Goal: Task Accomplishment & Management: Complete application form

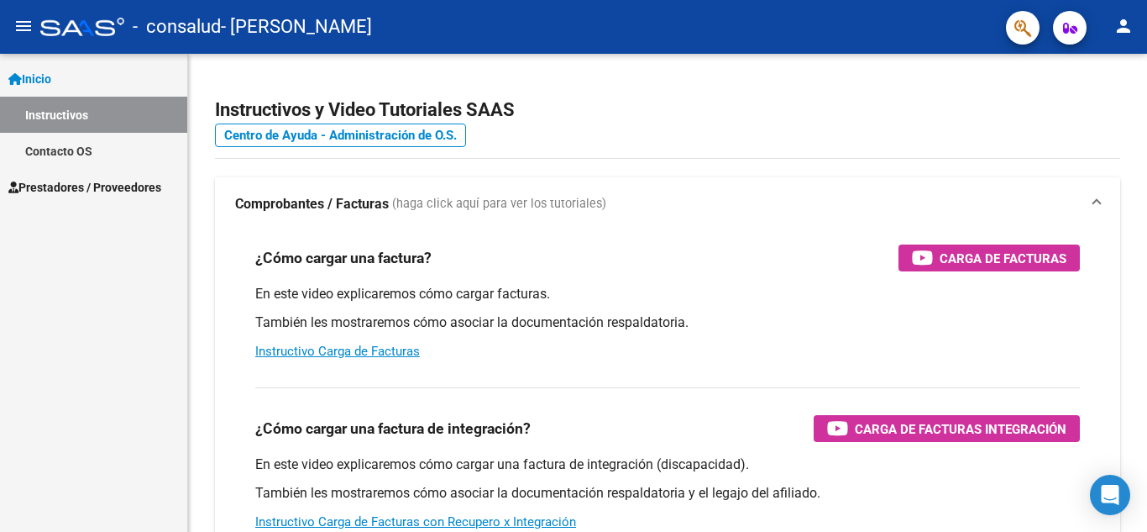
click at [97, 191] on span "Prestadores / Proveedores" at bounding box center [84, 187] width 153 height 18
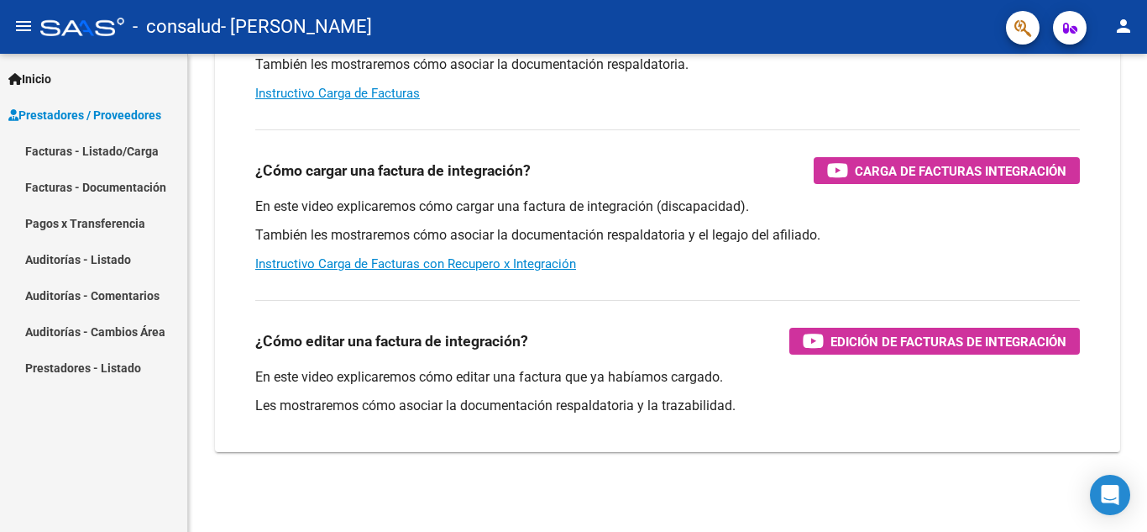
scroll to position [259, 0]
click at [113, 139] on link "Facturas - Listado/Carga" at bounding box center [93, 151] width 187 height 36
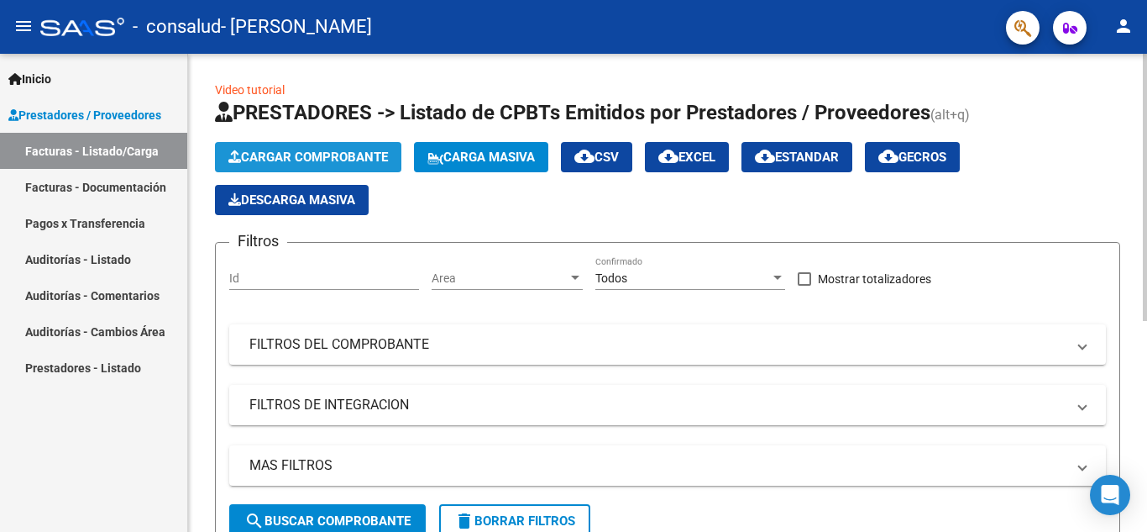
click at [330, 159] on span "Cargar Comprobante" at bounding box center [308, 156] width 160 height 15
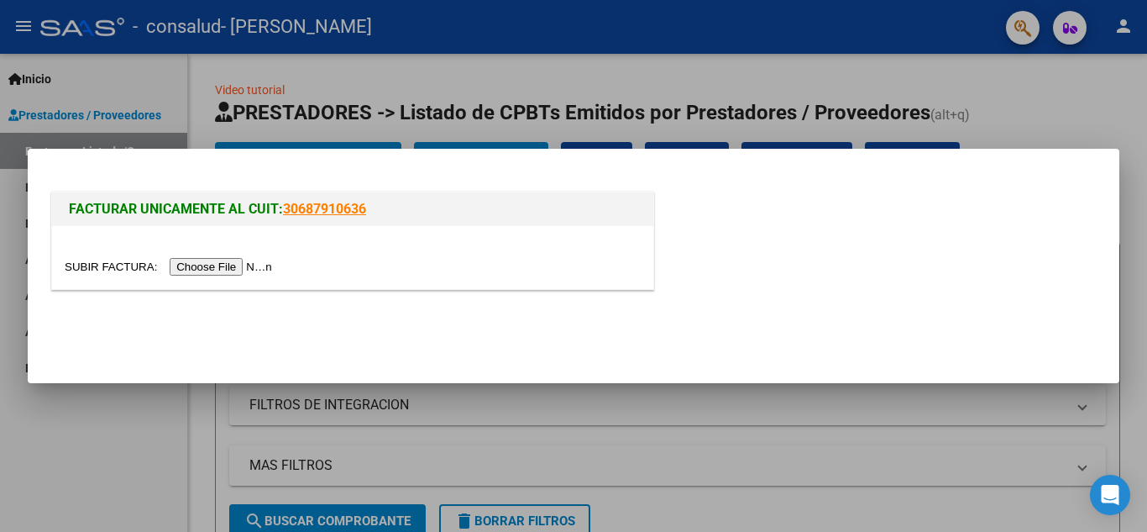
click at [252, 269] on input "file" at bounding box center [171, 267] width 212 height 18
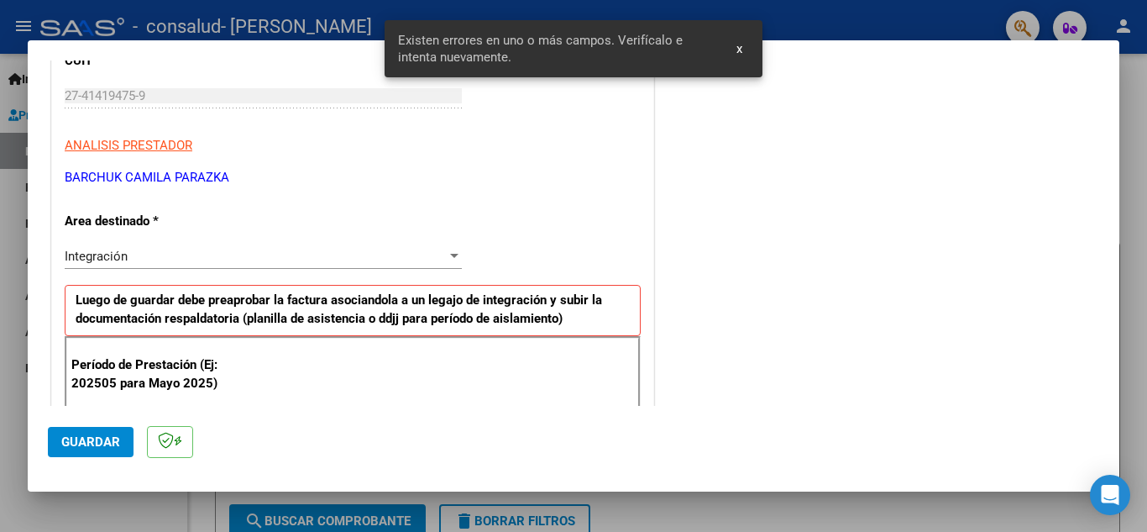
scroll to position [412, 0]
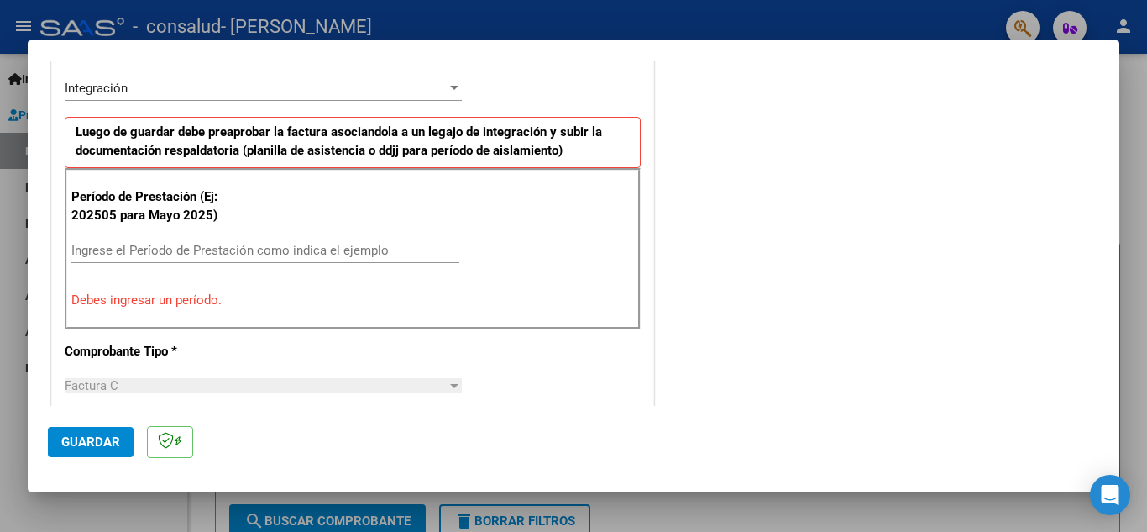
click at [233, 249] on input "Ingrese el Período de Prestación como indica el ejemplo" at bounding box center [265, 250] width 388 height 15
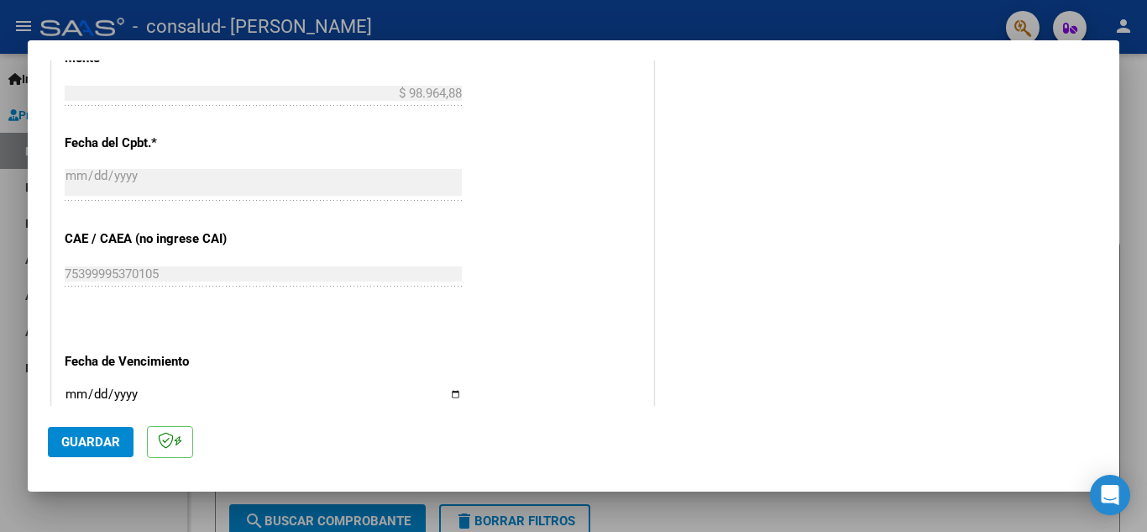
scroll to position [1133, 0]
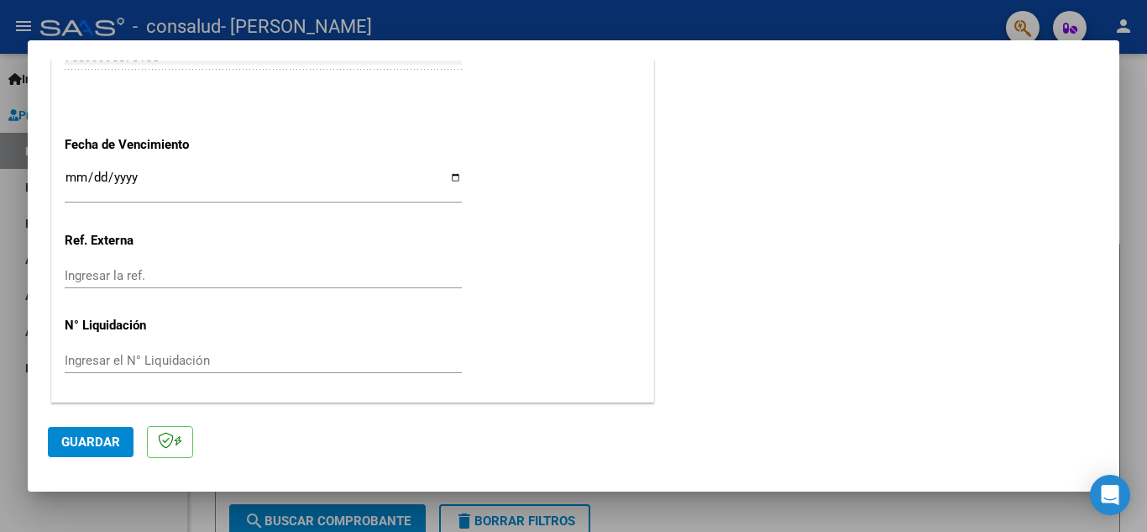
type input "202509"
click at [75, 181] on input "Ingresar la fecha" at bounding box center [263, 183] width 397 height 27
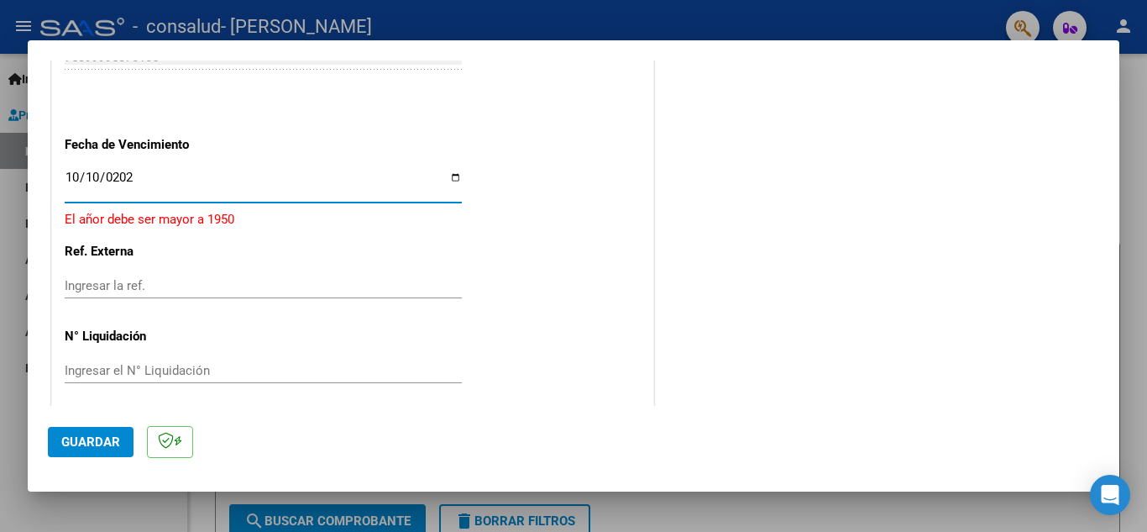
type input "[DATE]"
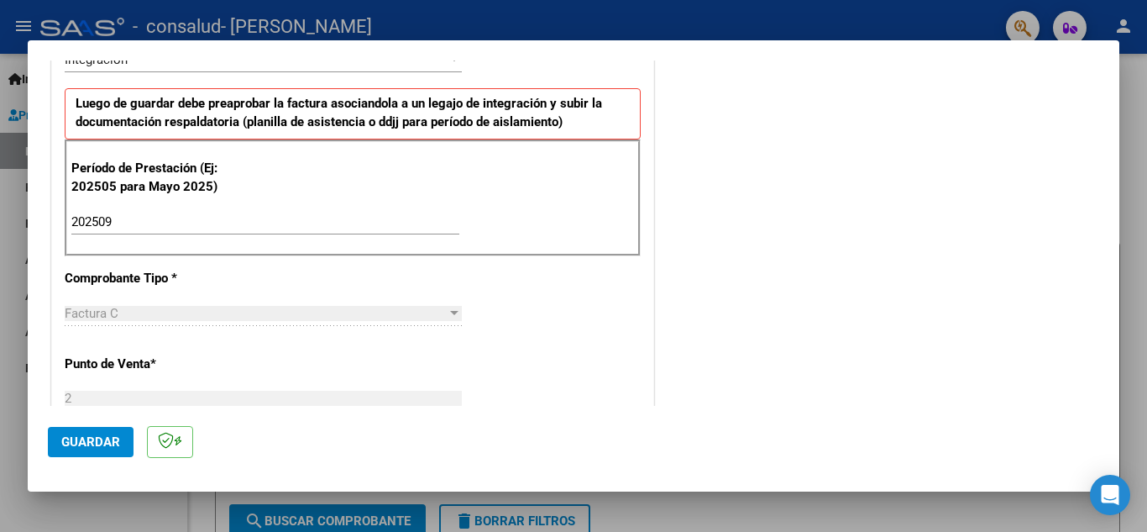
scroll to position [588, 0]
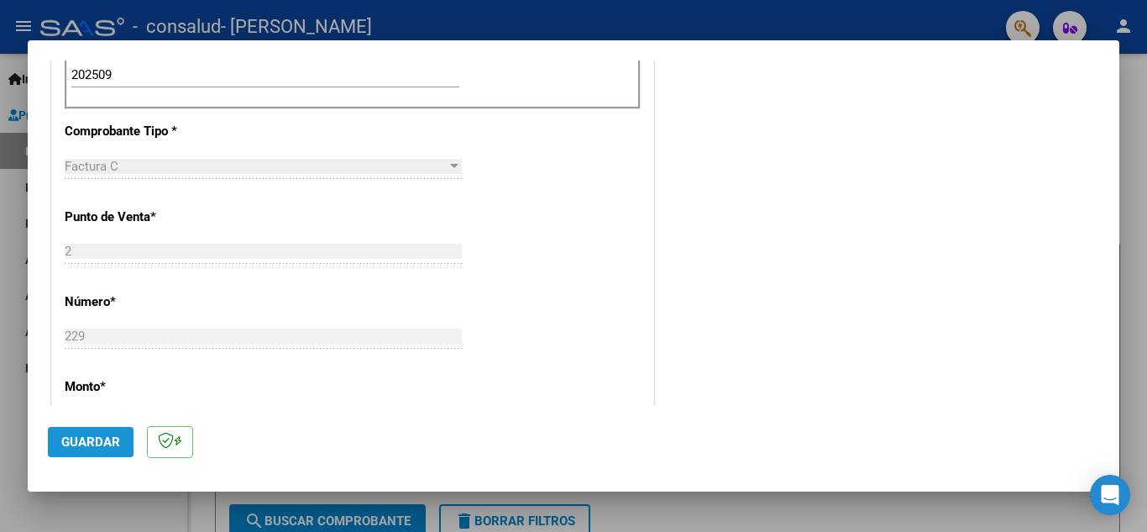
click at [99, 443] on span "Guardar" at bounding box center [90, 441] width 59 height 15
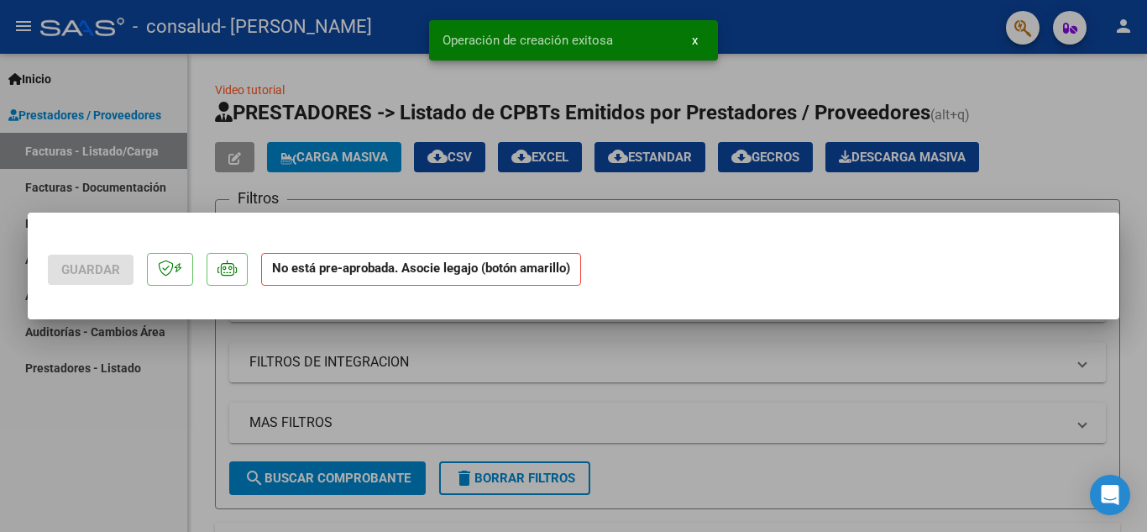
scroll to position [0, 0]
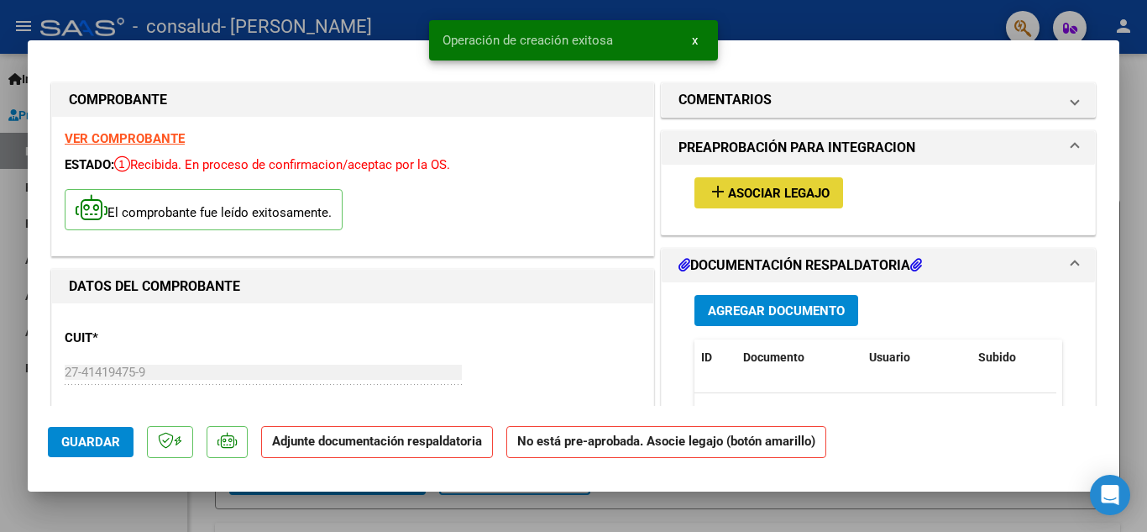
click at [809, 201] on span "Asociar Legajo" at bounding box center [779, 193] width 102 height 15
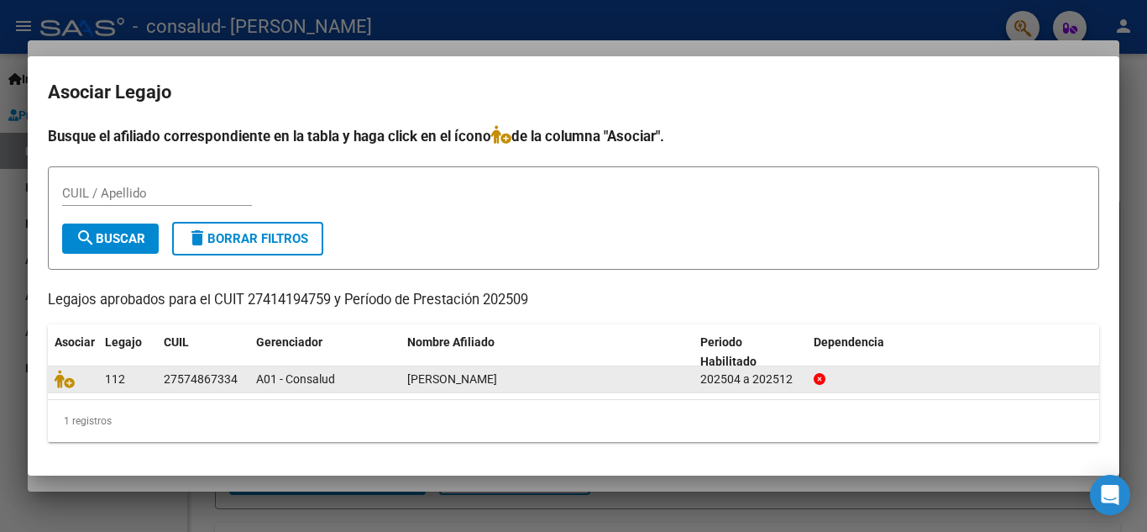
click at [226, 381] on div "27574867334" at bounding box center [201, 378] width 74 height 19
click at [390, 376] on div "A01 - Consalud" at bounding box center [325, 378] width 138 height 19
click at [155, 380] on datatable-body-cell "112" at bounding box center [127, 379] width 59 height 26
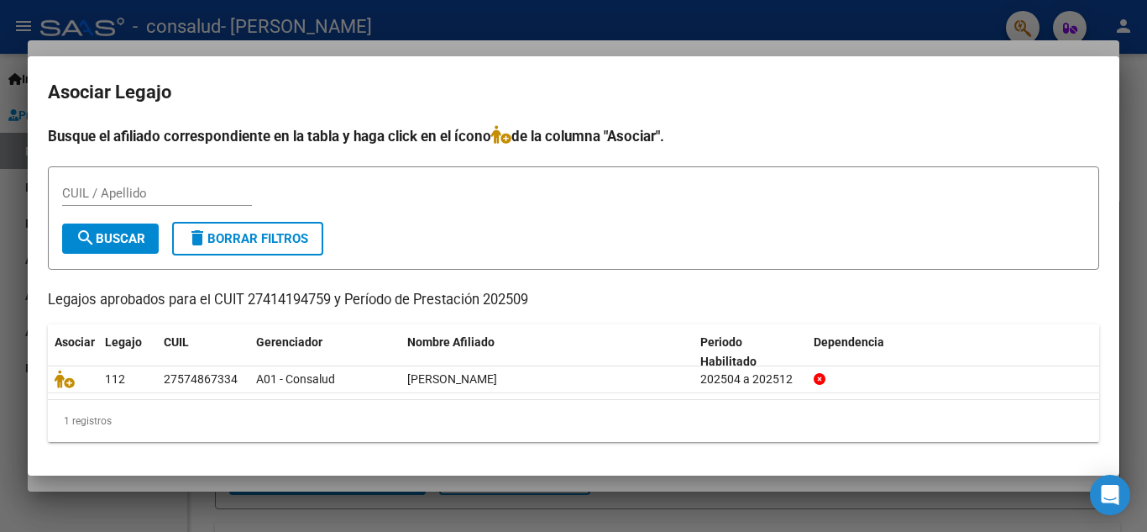
click at [158, 191] on input "CUIL / Apellido" at bounding box center [157, 193] width 190 height 15
type input "[PERSON_NAME]"
click at [132, 234] on span "search Buscar" at bounding box center [111, 238] width 70 height 15
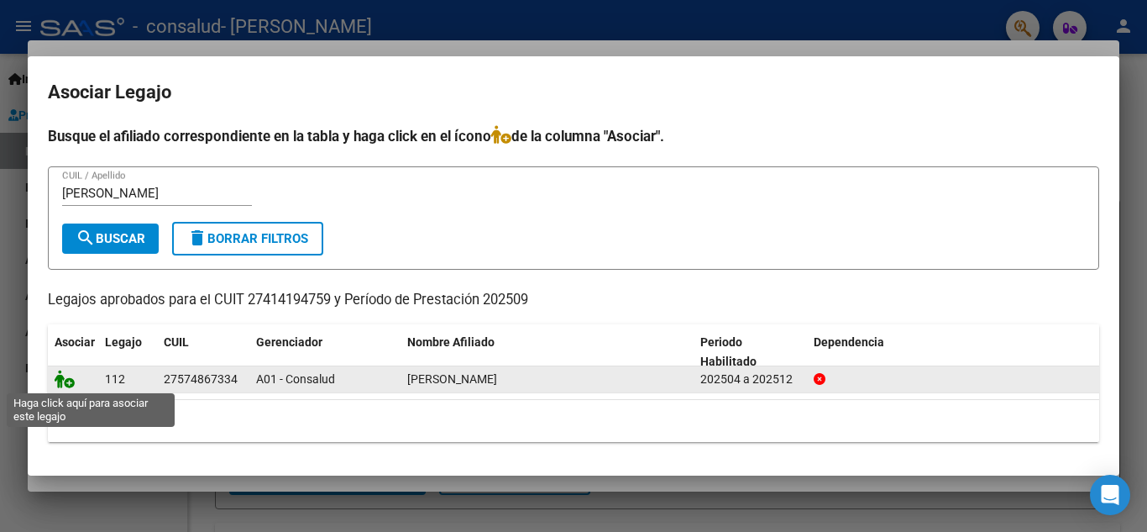
click at [66, 381] on icon at bounding box center [65, 378] width 20 height 18
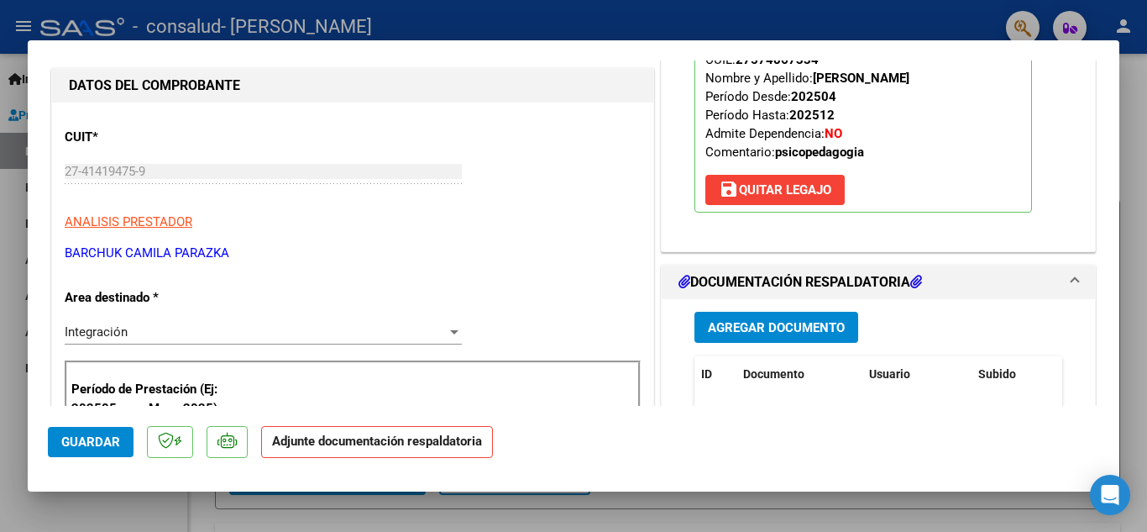
scroll to position [336, 0]
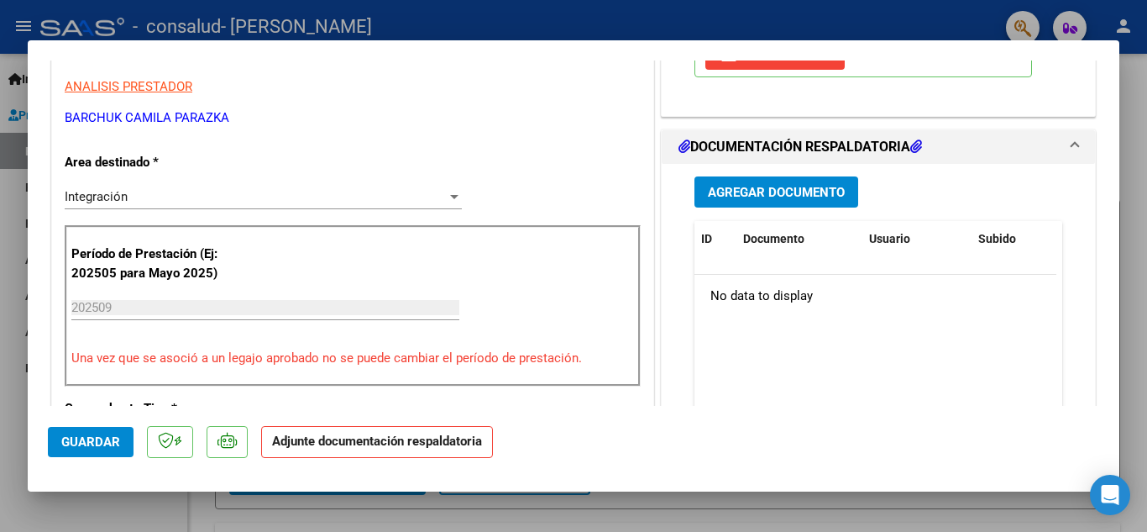
click at [791, 186] on span "Agregar Documento" at bounding box center [776, 192] width 137 height 15
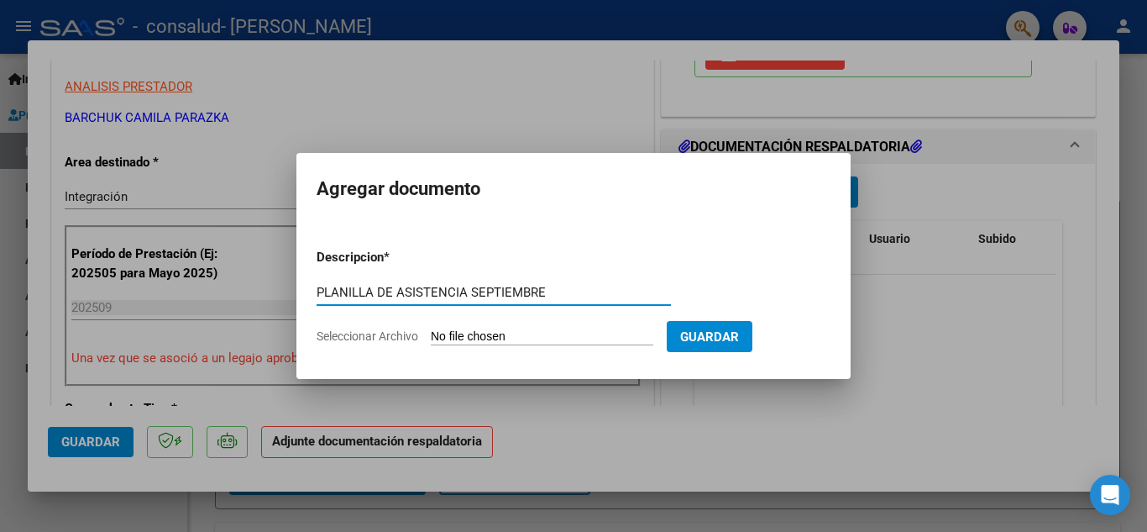
type input "PLANILLA DE ASISTENCIA SEPTIEMBRE"
click at [488, 335] on input "Seleccionar Archivo" at bounding box center [542, 337] width 223 height 16
type input "C:\fakepath\asistencia luz septiembre.pdf"
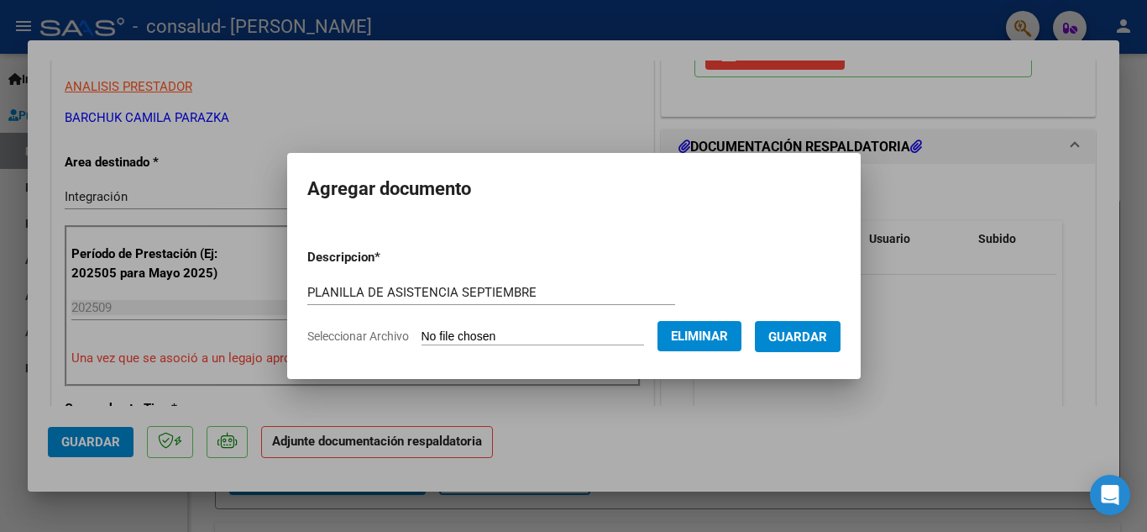
click at [827, 339] on span "Guardar" at bounding box center [797, 336] width 59 height 15
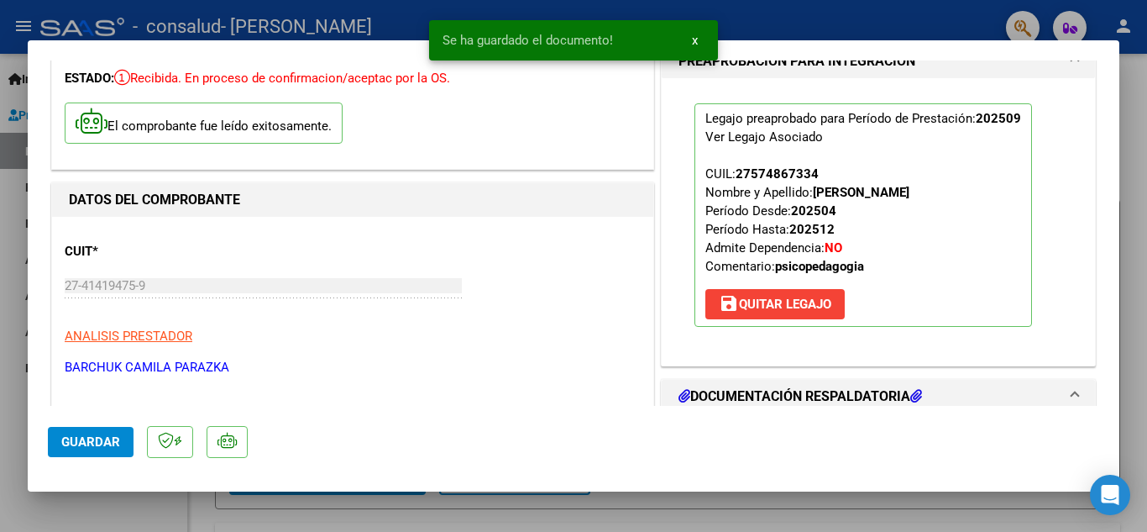
scroll to position [0, 0]
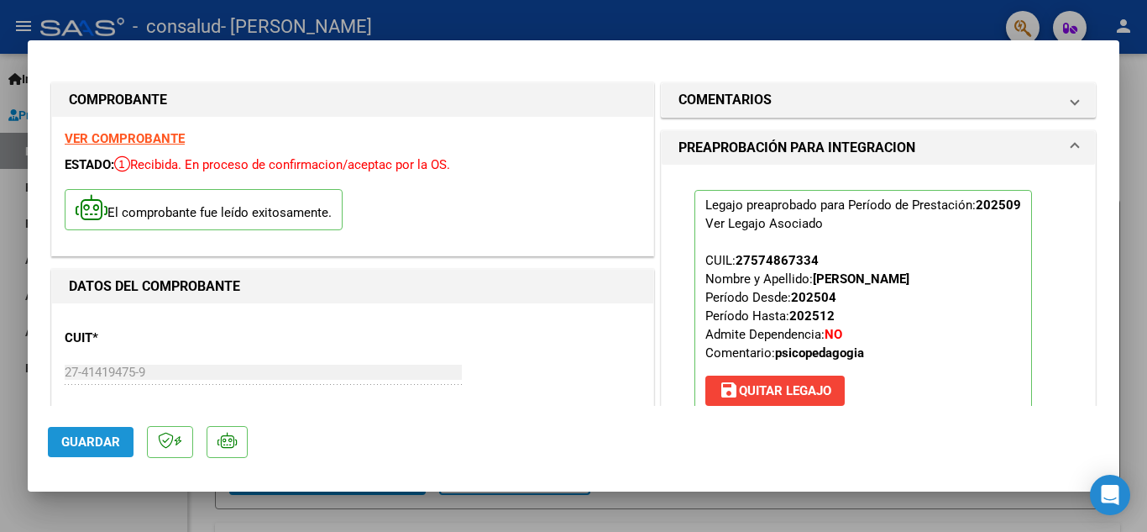
click at [77, 444] on span "Guardar" at bounding box center [90, 441] width 59 height 15
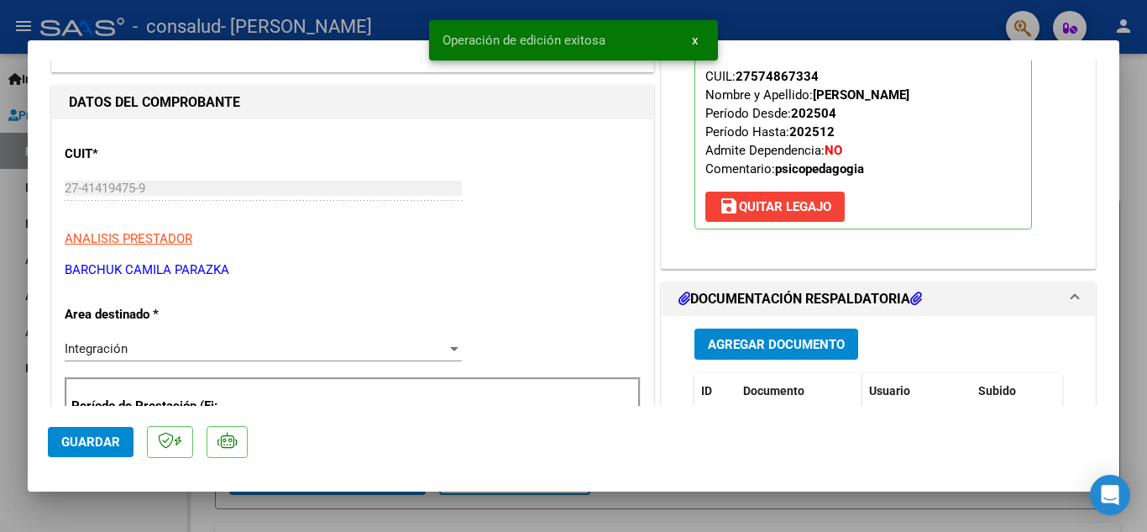
scroll to position [252, 0]
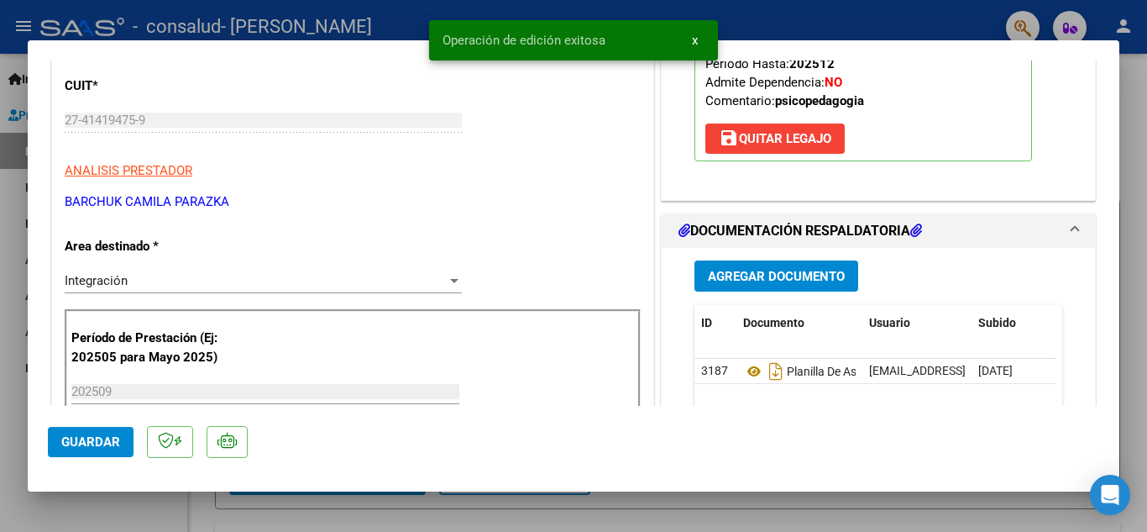
click at [1131, 395] on div at bounding box center [573, 266] width 1147 height 532
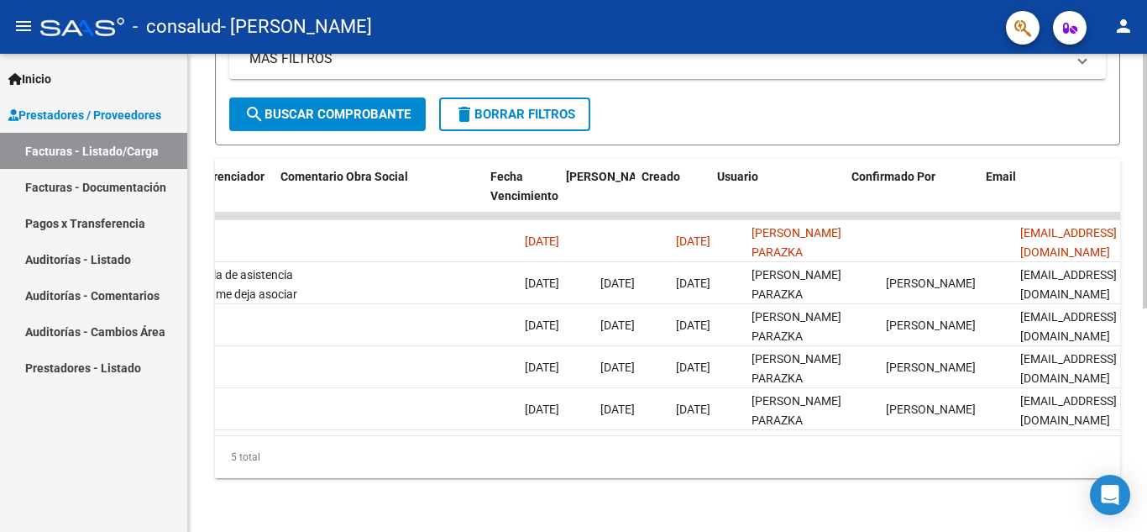
scroll to position [0, 2635]
